Goal: Information Seeking & Learning: Learn about a topic

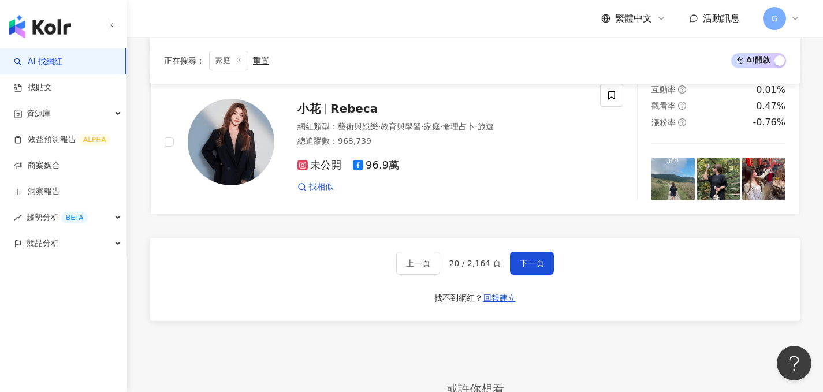
scroll to position [1980, 0]
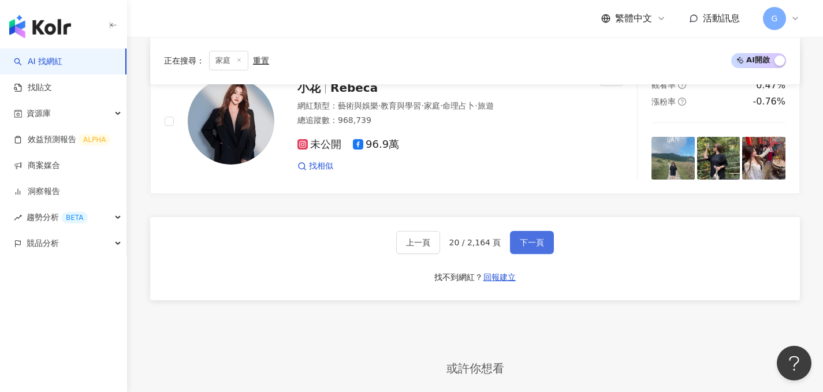
click at [526, 238] on span "下一頁" at bounding box center [532, 242] width 24 height 9
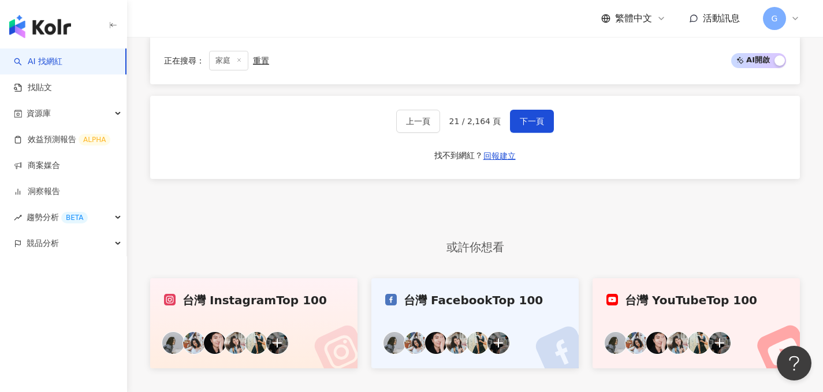
scroll to position [2108, 0]
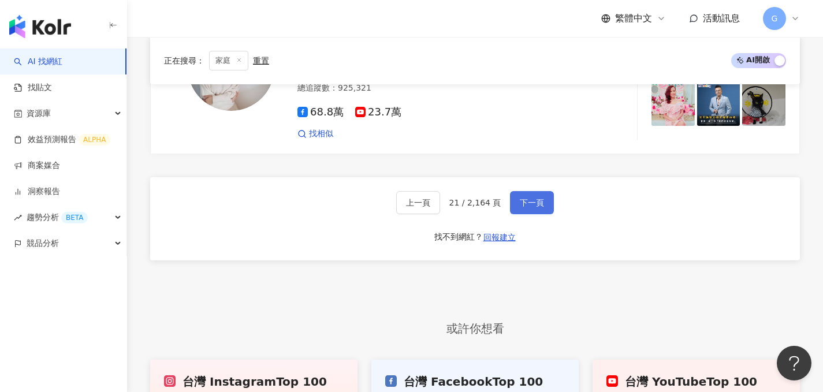
click at [514, 191] on button "下一頁" at bounding box center [532, 202] width 44 height 23
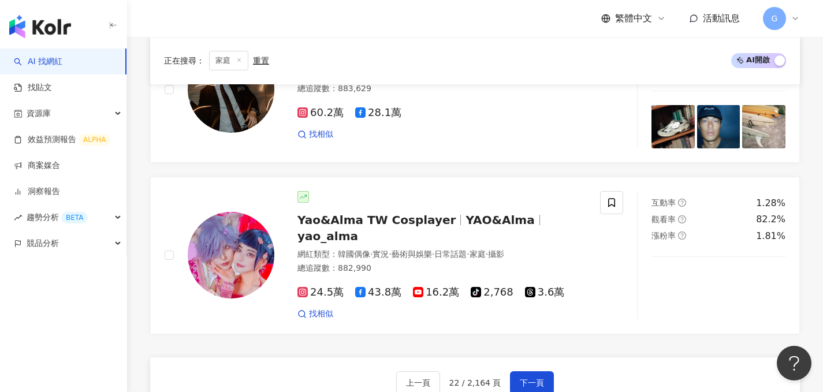
scroll to position [1928, 0]
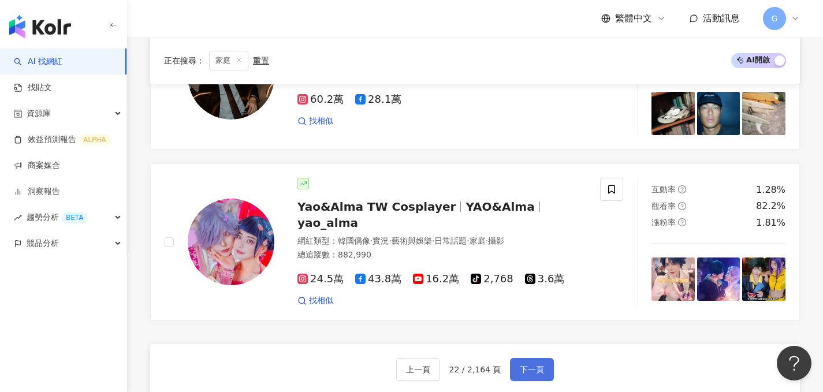
click at [517, 358] on button "下一頁" at bounding box center [532, 369] width 44 height 23
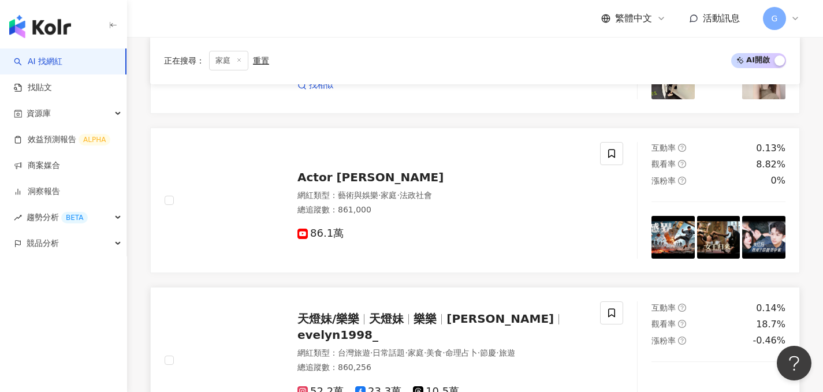
scroll to position [1758, 0]
